Goal: Check status

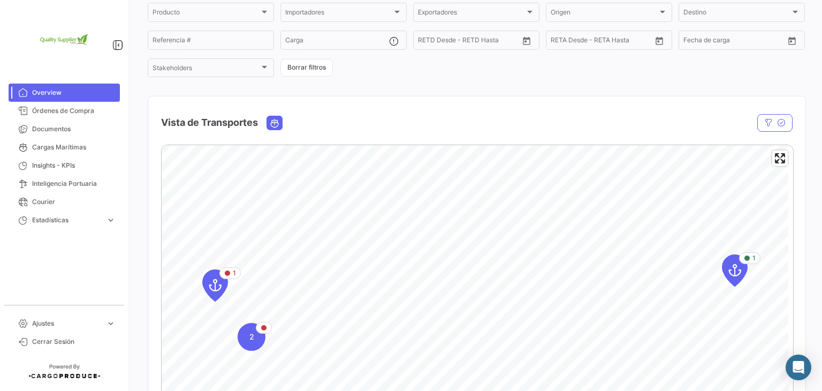
scroll to position [161, 0]
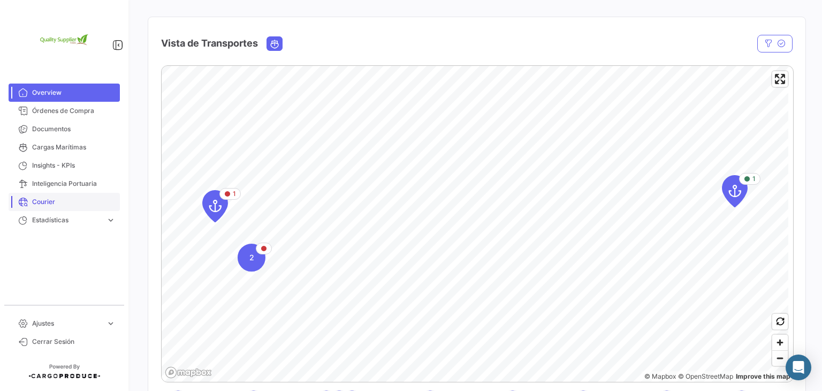
click at [52, 203] on span "Courier" at bounding box center [73, 202] width 83 height 10
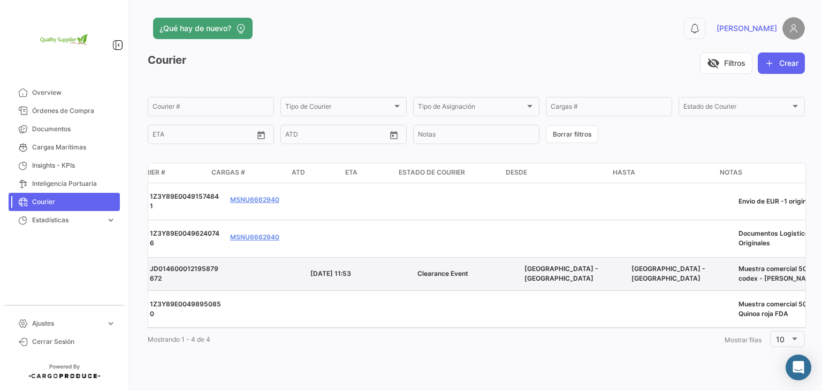
scroll to position [0, 54]
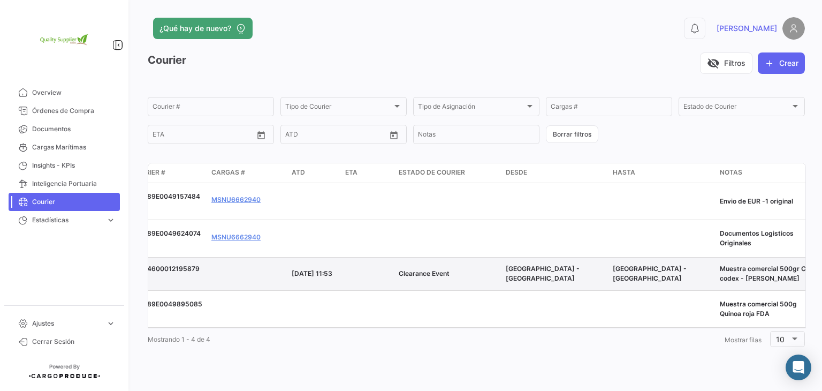
click at [709, 278] on div "[GEOGRAPHIC_DATA] - [GEOGRAPHIC_DATA]" at bounding box center [662, 273] width 98 height 19
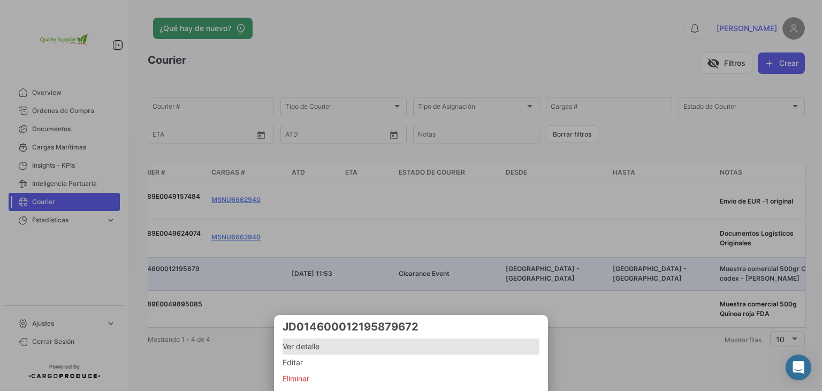
click at [331, 350] on span "Ver detalle" at bounding box center [411, 346] width 257 height 13
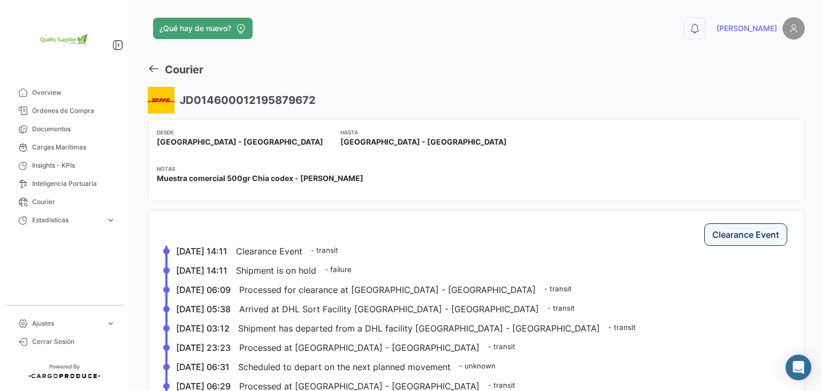
drag, startPoint x: 334, startPoint y: 98, endPoint x: 172, endPoint y: 99, distance: 162.2
click at [171, 99] on div "JD014600012195879672" at bounding box center [476, 100] width 657 height 27
copy div "JD014600012195879672"
